Goal: Task Accomplishment & Management: Manage account settings

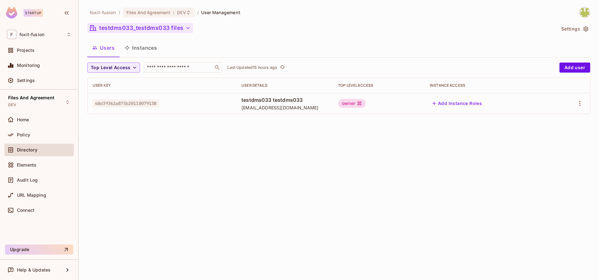
click at [144, 25] on button "testdms033_testdms033 files" at bounding box center [140, 28] width 106 height 10
click at [125, 30] on button "testdms033_testdms033 files" at bounding box center [140, 28] width 106 height 10
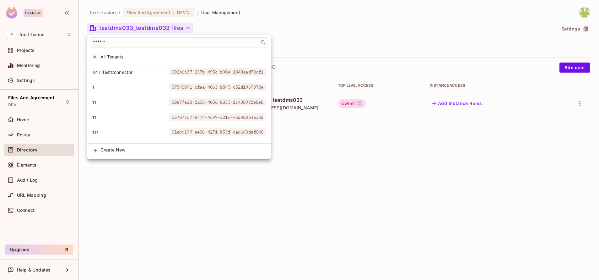
click at [134, 49] on div "​" at bounding box center [179, 42] width 184 height 15
click at [123, 48] on div "​" at bounding box center [179, 42] width 184 height 15
click at [107, 45] on input "text" at bounding box center [175, 42] width 166 height 6
paste input "**********"
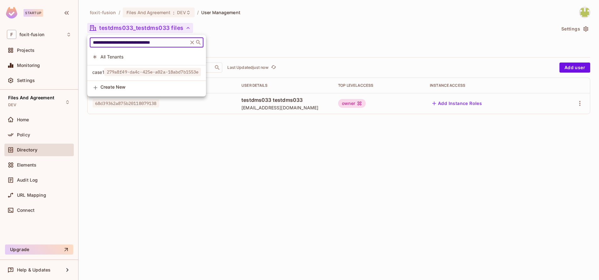
type input "**********"
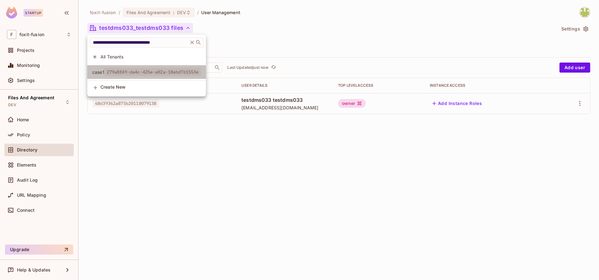
click at [140, 73] on span "279a8f49-da4c-425e-a02a-18abd7b1553e" at bounding box center [152, 72] width 97 height 8
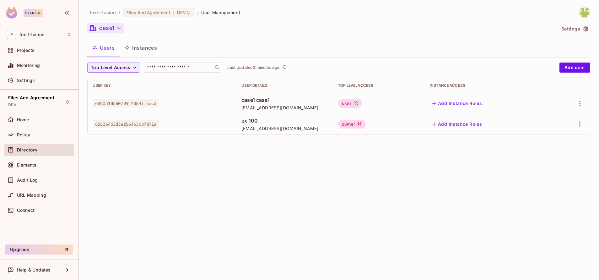
click at [123, 31] on button "case1" at bounding box center [105, 28] width 37 height 10
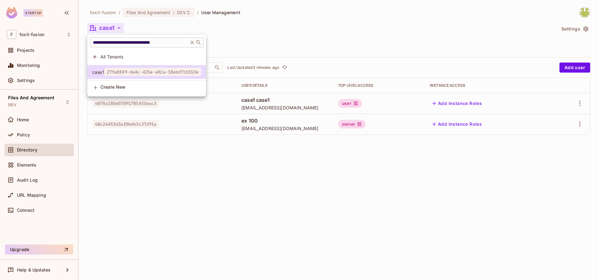
click at [137, 41] on input "**********" at bounding box center [139, 42] width 95 height 6
paste input "text"
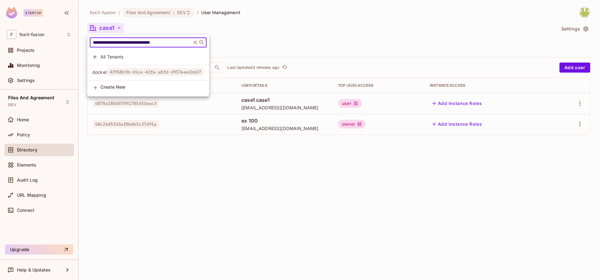
type input "**********"
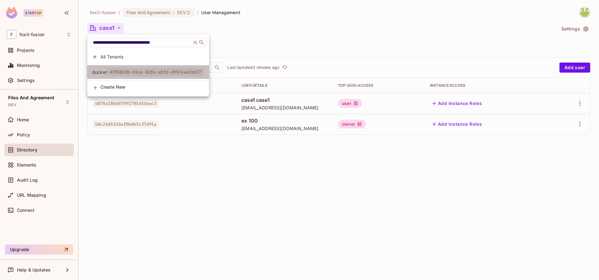
click at [147, 72] on span "43958d3b-65ce-42fa-a8fd-d957eea1b657" at bounding box center [155, 72] width 97 height 8
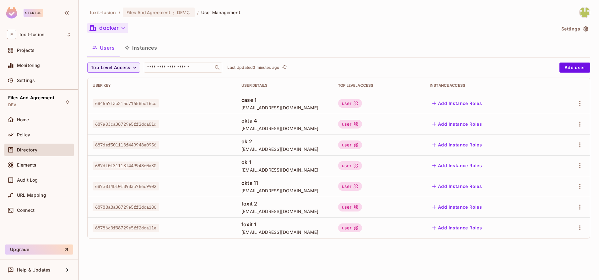
click at [108, 25] on button "docker" at bounding box center [107, 28] width 41 height 10
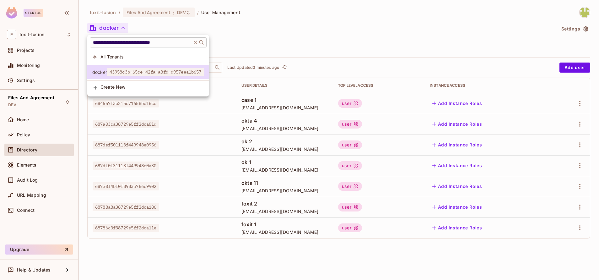
click at [164, 43] on input "**********" at bounding box center [141, 42] width 98 height 6
click at [232, 258] on div at bounding box center [299, 140] width 599 height 280
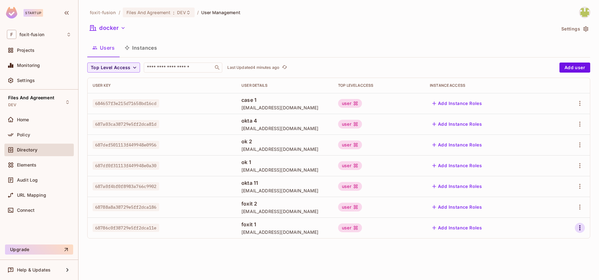
click at [582, 229] on icon "button" at bounding box center [580, 228] width 8 height 8
click at [550, 237] on div "Edit" at bounding box center [547, 238] width 8 height 6
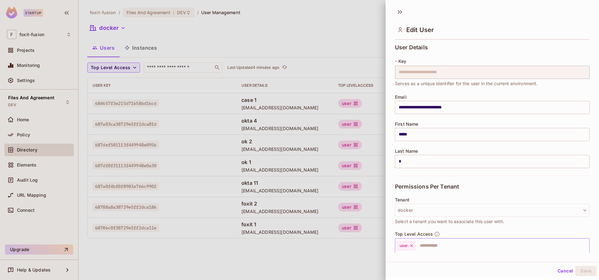
click at [430, 250] on input "text" at bounding box center [496, 245] width 161 height 13
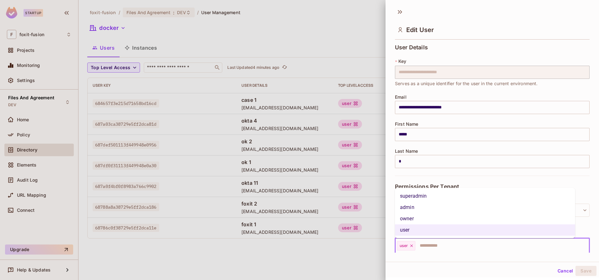
click at [432, 216] on li "owner" at bounding box center [485, 218] width 180 height 11
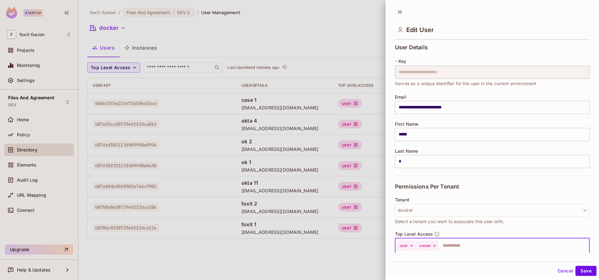
click at [411, 244] on icon at bounding box center [412, 245] width 4 height 4
click at [576, 269] on button "Save" at bounding box center [586, 271] width 21 height 10
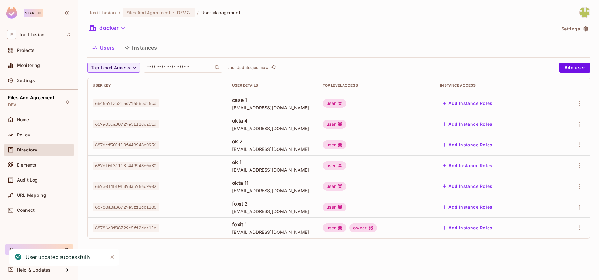
click at [388, 248] on div "foxit-fusion / Files And Agreement : DEV / User Management docker Settings User…" at bounding box center [339, 140] width 521 height 280
click at [275, 68] on icon "refresh" at bounding box center [273, 66] width 5 height 5
click at [582, 228] on icon "button" at bounding box center [580, 228] width 8 height 8
click at [538, 236] on div "Edit" at bounding box center [541, 238] width 23 height 10
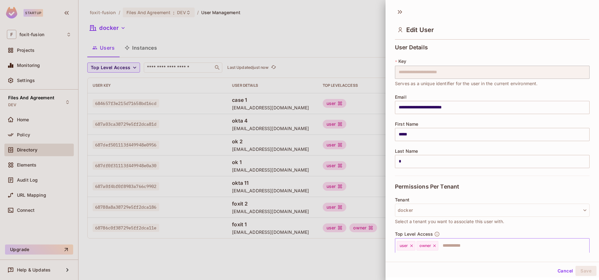
scroll to position [60, 0]
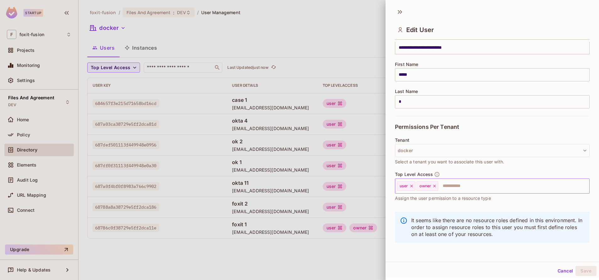
click at [413, 185] on icon at bounding box center [412, 186] width 4 height 4
click at [582, 272] on button "Save" at bounding box center [586, 271] width 21 height 10
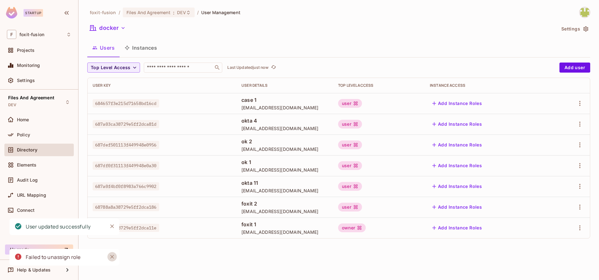
click at [115, 258] on icon "Close" at bounding box center [112, 257] width 6 height 6
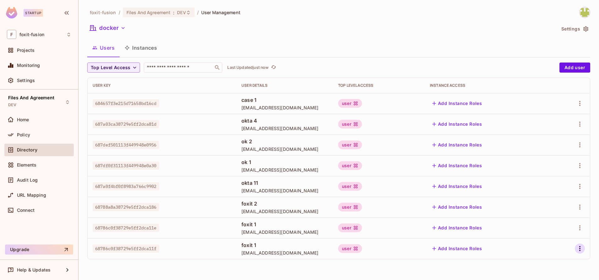
click at [583, 249] on icon "button" at bounding box center [580, 249] width 8 height 8
click at [565, 262] on div "Delete User" at bounding box center [555, 265] width 25 height 6
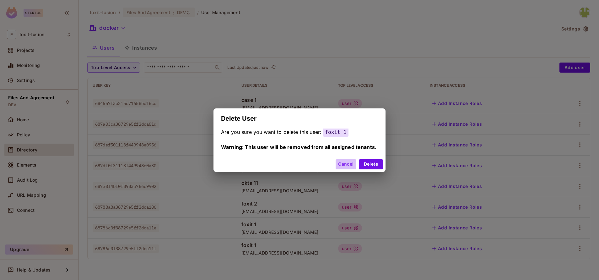
click at [347, 164] on button "Cancel" at bounding box center [346, 164] width 20 height 10
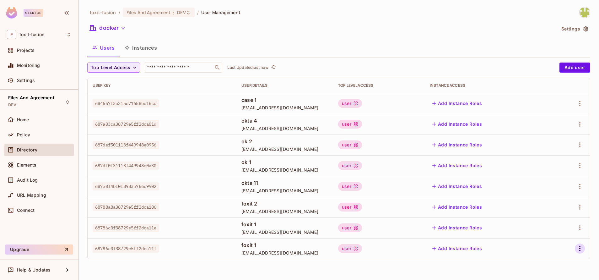
click at [579, 249] on icon "button" at bounding box center [580, 249] width 8 height 8
click at [559, 236] on li "Edit" at bounding box center [553, 238] width 56 height 14
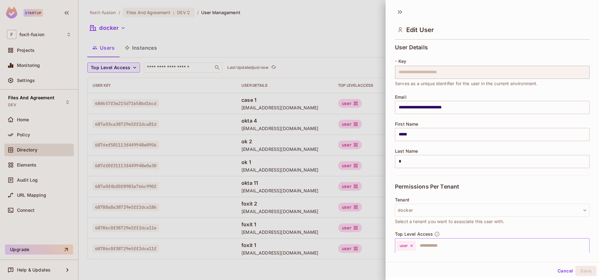
click at [431, 244] on input "text" at bounding box center [496, 245] width 161 height 13
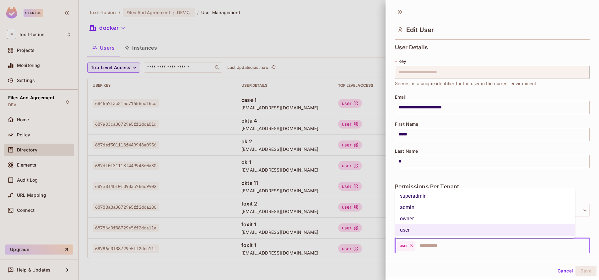
click at [430, 216] on li "owner" at bounding box center [485, 218] width 180 height 11
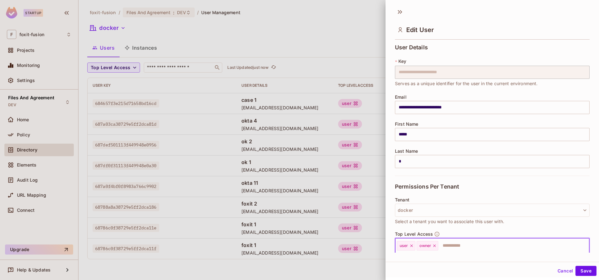
click at [413, 245] on icon at bounding box center [412, 245] width 4 height 4
click at [579, 266] on button "Save" at bounding box center [586, 271] width 21 height 10
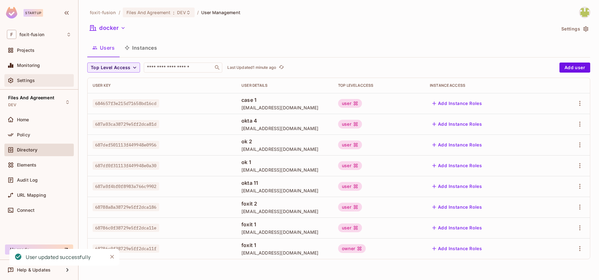
click at [46, 84] on div "Settings" at bounding box center [39, 81] width 64 height 8
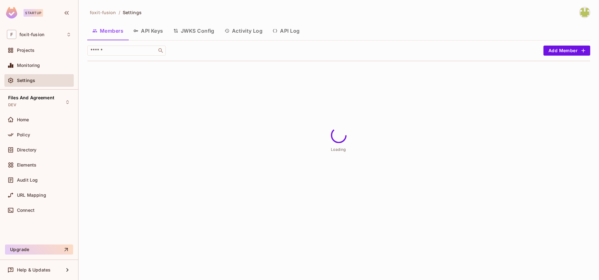
click at [289, 33] on button "API Log" at bounding box center [286, 31] width 37 height 16
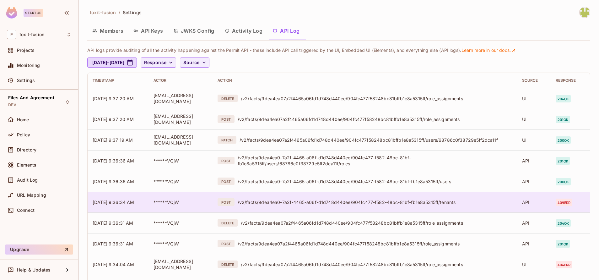
click at [213, 193] on td "******VQjW" at bounding box center [181, 202] width 64 height 21
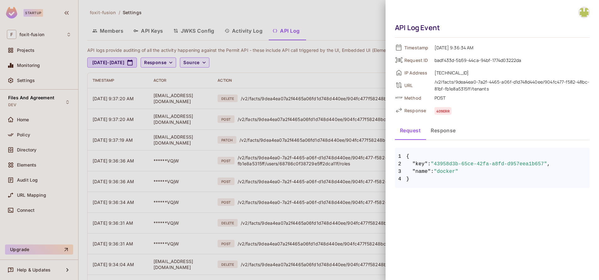
click at [439, 134] on button "Response" at bounding box center [443, 131] width 35 height 16
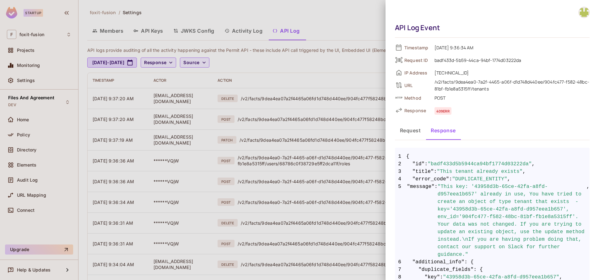
scroll to position [34, 0]
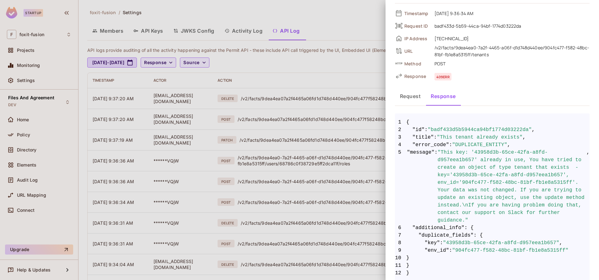
click at [342, 186] on div at bounding box center [299, 140] width 599 height 280
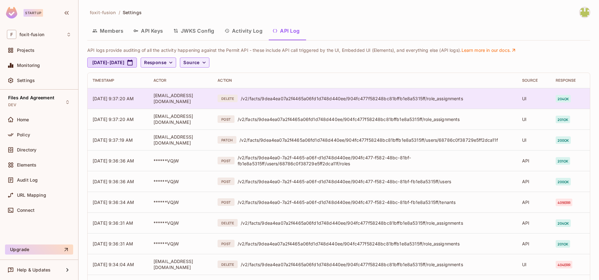
click at [396, 103] on td "DELETE /v2/facts/9dea4ea07a2f4465a06fd1d748d440ee/904fc477f58248bc81bffb1e8a531…" at bounding box center [365, 98] width 304 height 21
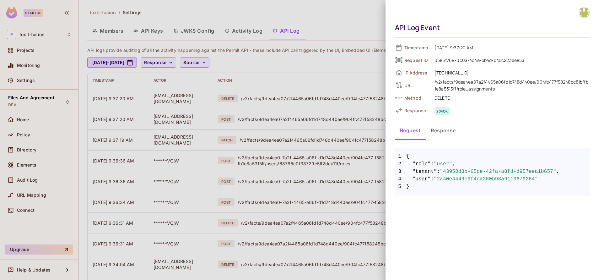
click at [448, 135] on button "Response" at bounding box center [443, 131] width 35 height 16
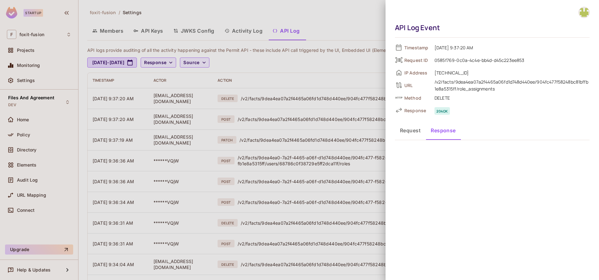
click at [415, 130] on button "Request" at bounding box center [410, 131] width 31 height 16
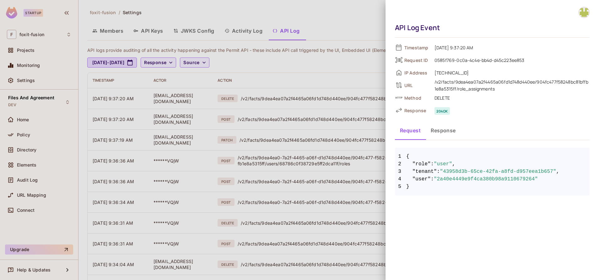
click at [431, 129] on button "Response" at bounding box center [443, 131] width 35 height 16
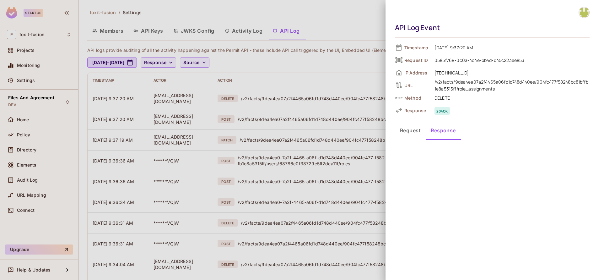
click at [348, 121] on div at bounding box center [299, 140] width 599 height 280
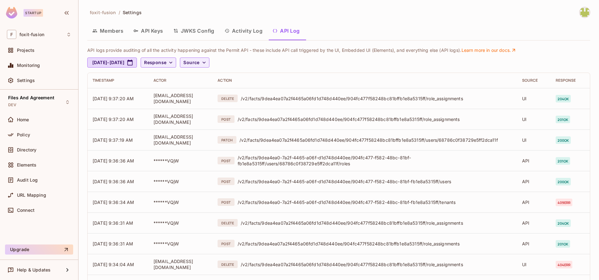
click at [348, 121] on div "/v2/facts/9dea4ea07a2f4465a06fd1d748d440ee/904fc477f58248bc81bffb1e8a5315ff/rol…" at bounding box center [375, 119] width 275 height 6
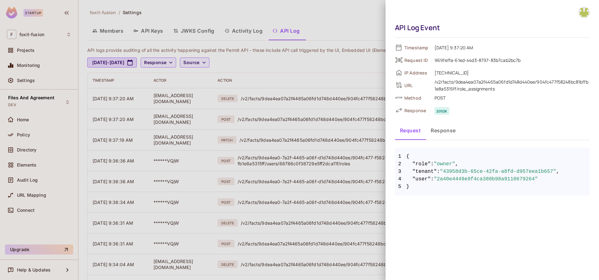
click at [448, 137] on button "Response" at bounding box center [443, 131] width 35 height 16
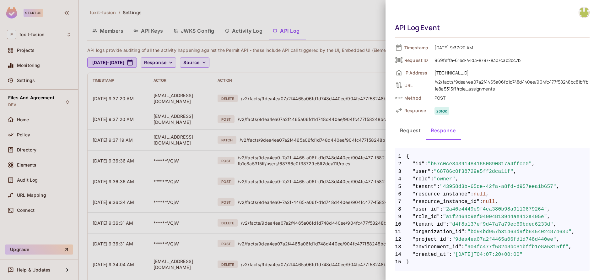
click at [340, 104] on div at bounding box center [299, 140] width 599 height 280
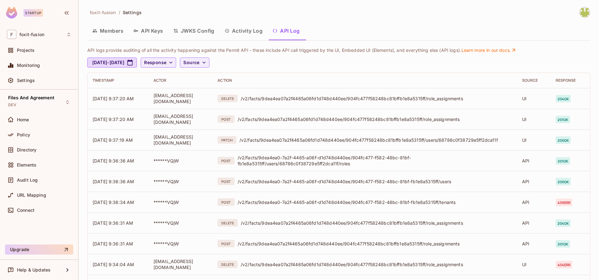
click at [340, 104] on td "DELETE /v2/facts/9dea4ea07a2f4465a06fd1d748d440ee/904fc477f58248bc81bffb1e8a531…" at bounding box center [365, 98] width 304 height 21
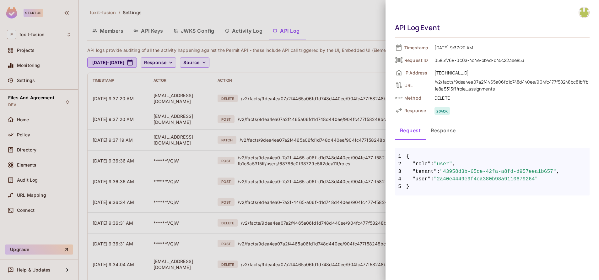
click at [252, 150] on div at bounding box center [299, 140] width 599 height 280
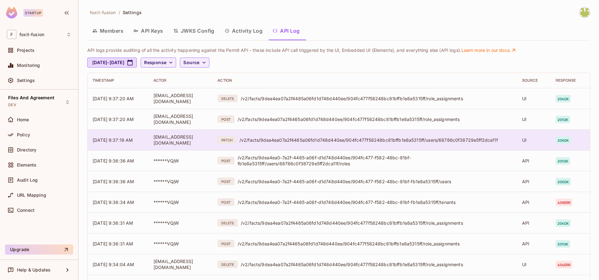
click at [395, 143] on div "/v2/facts/9dea4ea07a2f4465a06fd1d748d440ee/904fc477f58248bc81bffb1e8a5315ff/use…" at bounding box center [376, 140] width 273 height 6
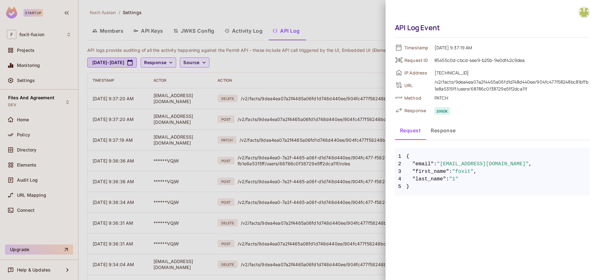
click at [448, 132] on button "Response" at bounding box center [443, 131] width 35 height 16
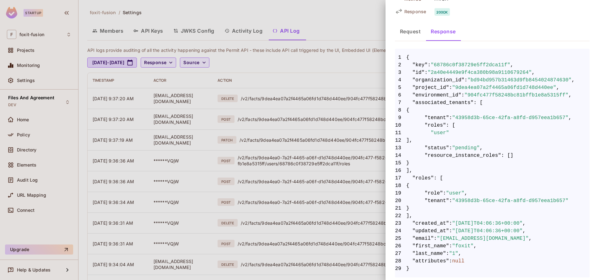
scroll to position [102, 0]
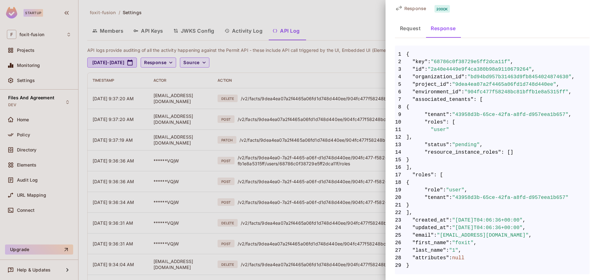
click at [336, 156] on div at bounding box center [299, 140] width 599 height 280
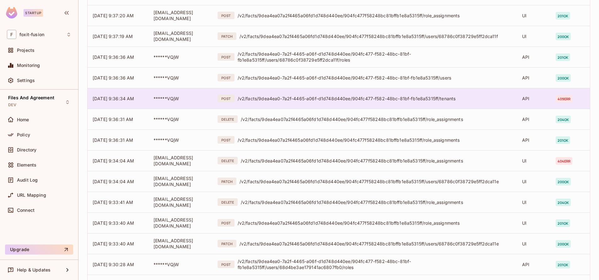
scroll to position [103, 0]
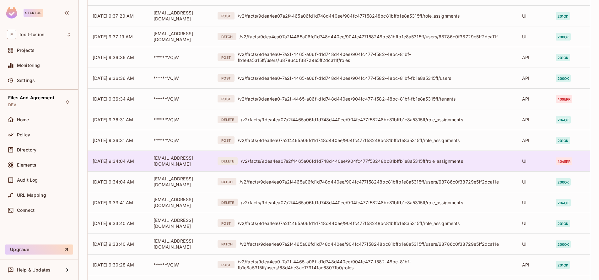
click at [382, 169] on td "DELETE /v2/facts/9dea4ea07a2f4465a06fd1d748d440ee/904fc477f58248bc81bffb1e8a531…" at bounding box center [365, 160] width 304 height 21
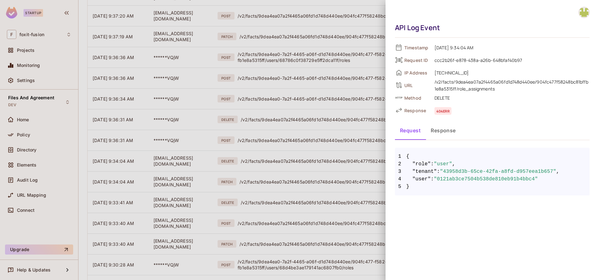
click at [436, 136] on button "Response" at bounding box center [443, 131] width 35 height 16
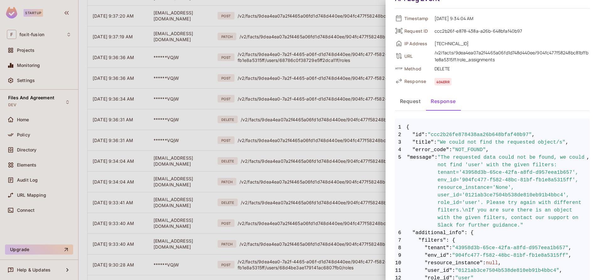
scroll to position [32, 0]
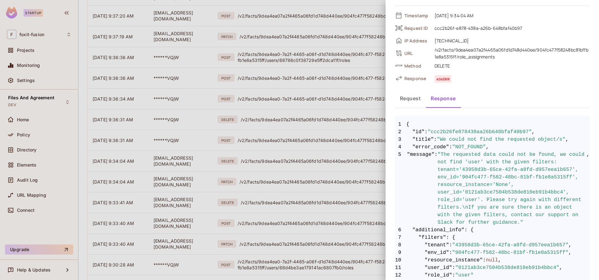
click at [385, 182] on div at bounding box center [299, 140] width 599 height 280
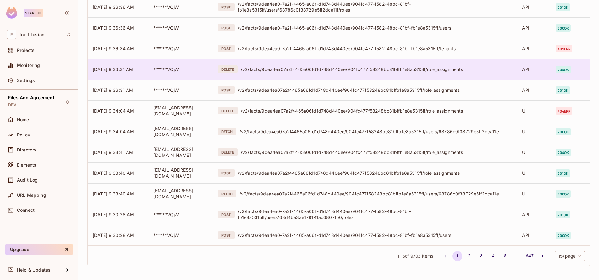
scroll to position [0, 0]
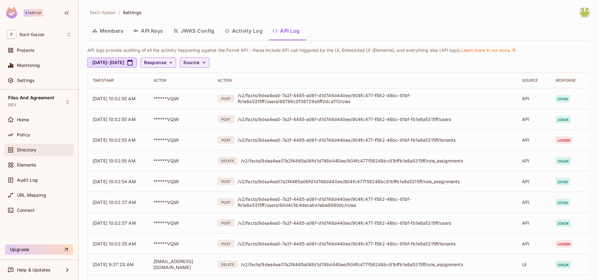
click at [27, 152] on div "Directory" at bounding box center [39, 150] width 64 height 8
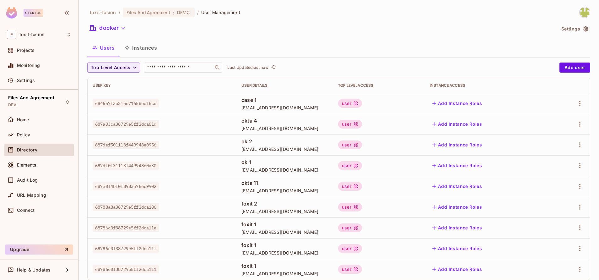
scroll to position [14, 0]
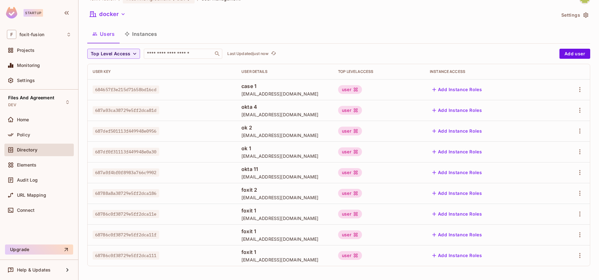
click at [330, 268] on div "Top Level Access ​ Last Updated just now Add user User Key User Details Top Lev…" at bounding box center [338, 160] width 503 height 222
click at [38, 270] on span "Help & Updates" at bounding box center [34, 269] width 34 height 5
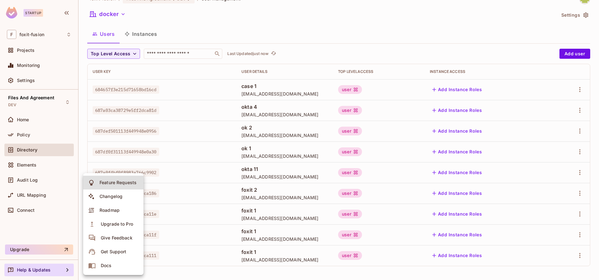
click at [120, 253] on div "Get Support" at bounding box center [113, 252] width 25 height 6
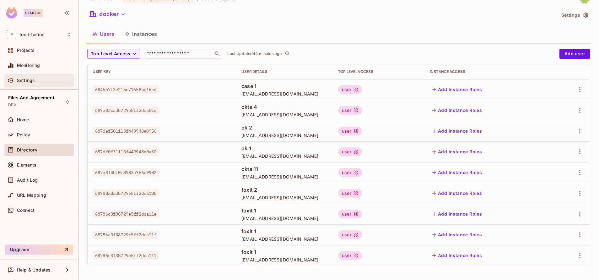
click at [39, 75] on div "Settings" at bounding box center [38, 80] width 69 height 13
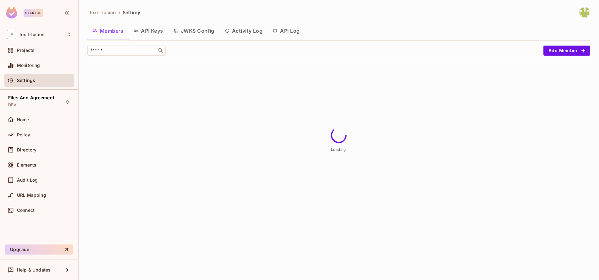
click at [287, 28] on button "API Log" at bounding box center [286, 31] width 37 height 16
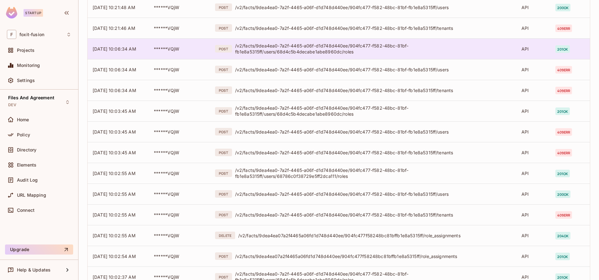
scroll to position [154, 0]
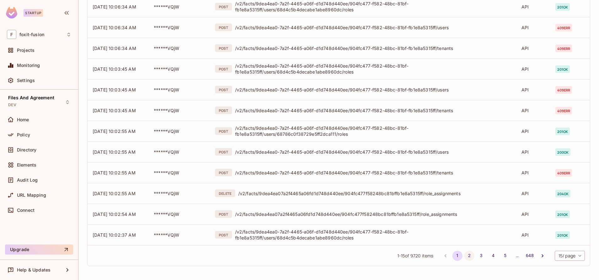
click at [465, 256] on button "2" at bounding box center [470, 256] width 10 height 10
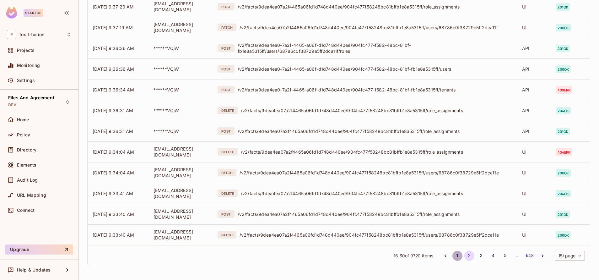
click at [453, 259] on button "1" at bounding box center [458, 256] width 10 height 10
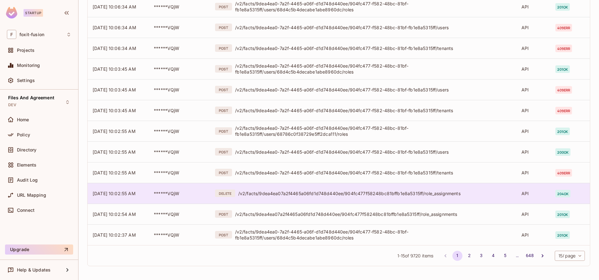
scroll to position [0, 0]
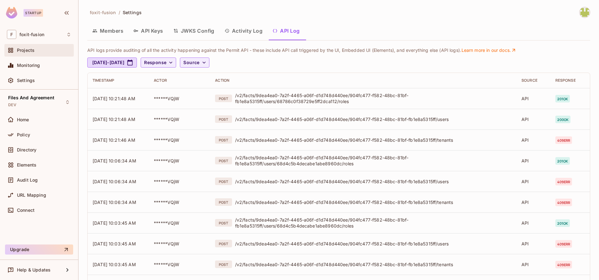
click at [34, 52] on span "Projects" at bounding box center [26, 50] width 18 height 5
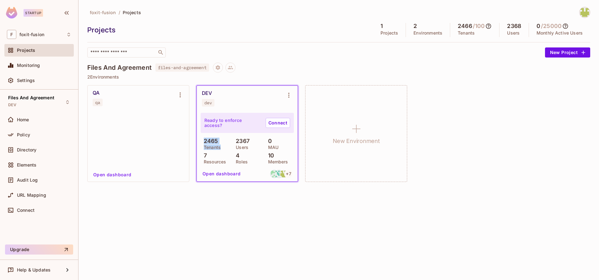
drag, startPoint x: 202, startPoint y: 144, endPoint x: 227, endPoint y: 144, distance: 24.5
click at [227, 144] on div "2465 Tenants" at bounding box center [215, 143] width 29 height 11
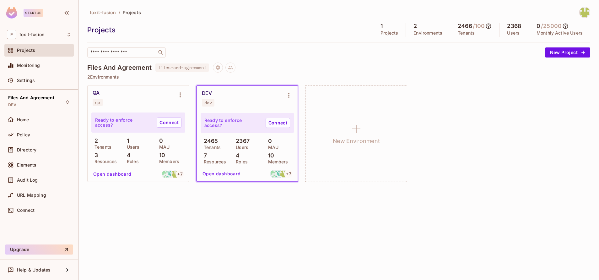
drag, startPoint x: 227, startPoint y: 144, endPoint x: 257, endPoint y: 213, distance: 75.7
click at [257, 213] on div "foxit-fusion / Projects Projects 1 Projects 2 Environments 2466 / 100 Tenants 2…" at bounding box center [339, 140] width 521 height 280
click at [33, 147] on span "Directory" at bounding box center [26, 149] width 19 height 5
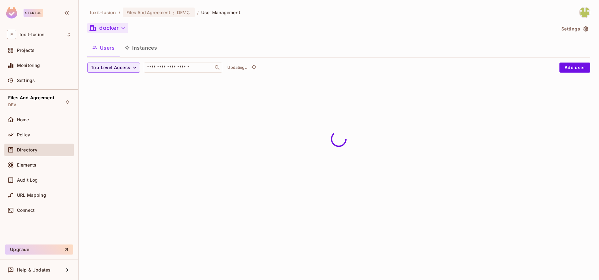
click at [98, 30] on button "docker" at bounding box center [107, 28] width 41 height 10
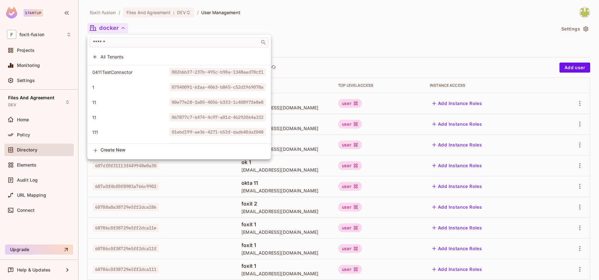
click at [27, 81] on div at bounding box center [299, 140] width 599 height 280
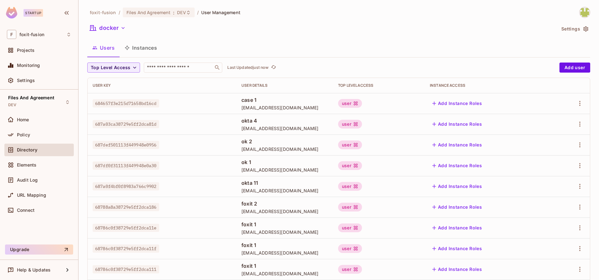
click at [27, 81] on div "​ All Tenants 0411TestConnector 002b6b37-237b-495c-b90a-1348aad70cf1 1 07540091…" at bounding box center [299, 140] width 599 height 280
click at [27, 81] on span "Settings" at bounding box center [26, 80] width 18 height 5
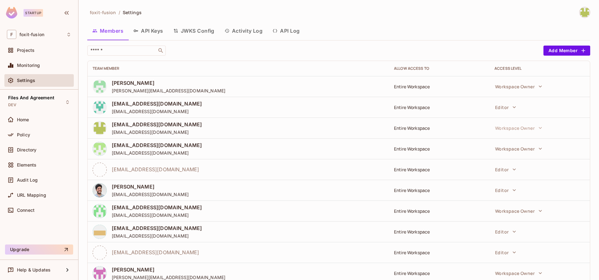
click at [287, 38] on button "API Log" at bounding box center [286, 31] width 37 height 16
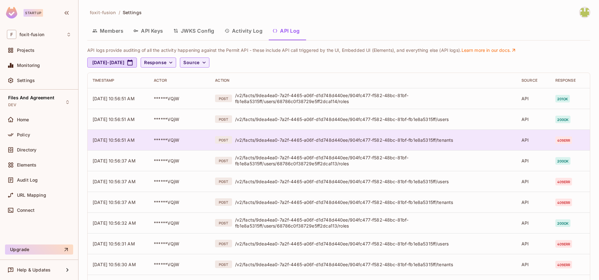
click at [357, 144] on td "POST /v2/facts/9dea4ea0-7a2f-4465-a06f-d1d748d440ee/904fc477-f582-48bc-81bf-fb1…" at bounding box center [363, 139] width 307 height 21
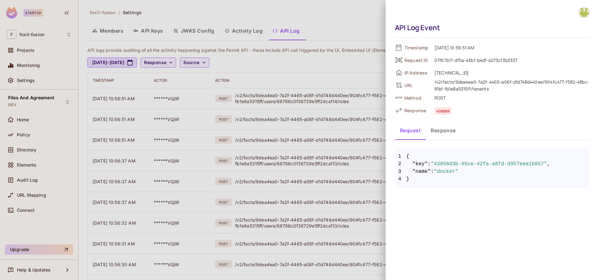
click at [444, 129] on button "Response" at bounding box center [443, 131] width 35 height 16
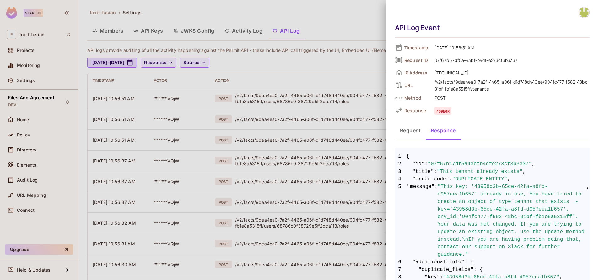
click at [303, 141] on div at bounding box center [299, 140] width 599 height 280
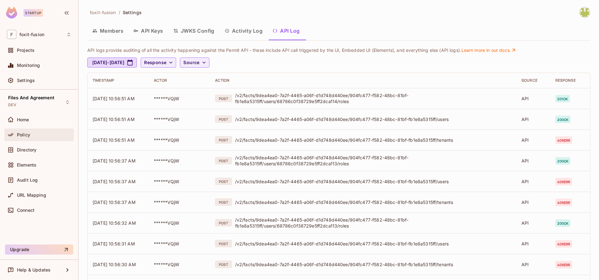
click at [27, 139] on div "Policy" at bounding box center [38, 134] width 69 height 13
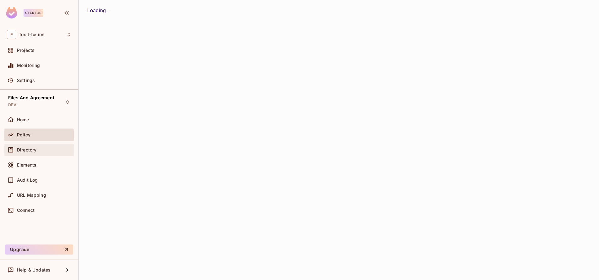
click at [31, 146] on div "Directory" at bounding box center [39, 150] width 64 height 8
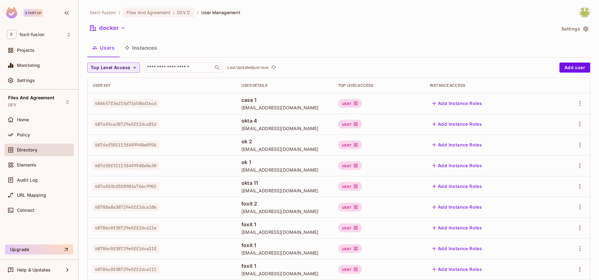
click at [561, 30] on button "Settings" at bounding box center [574, 29] width 31 height 10
